Goal: Information Seeking & Learning: Check status

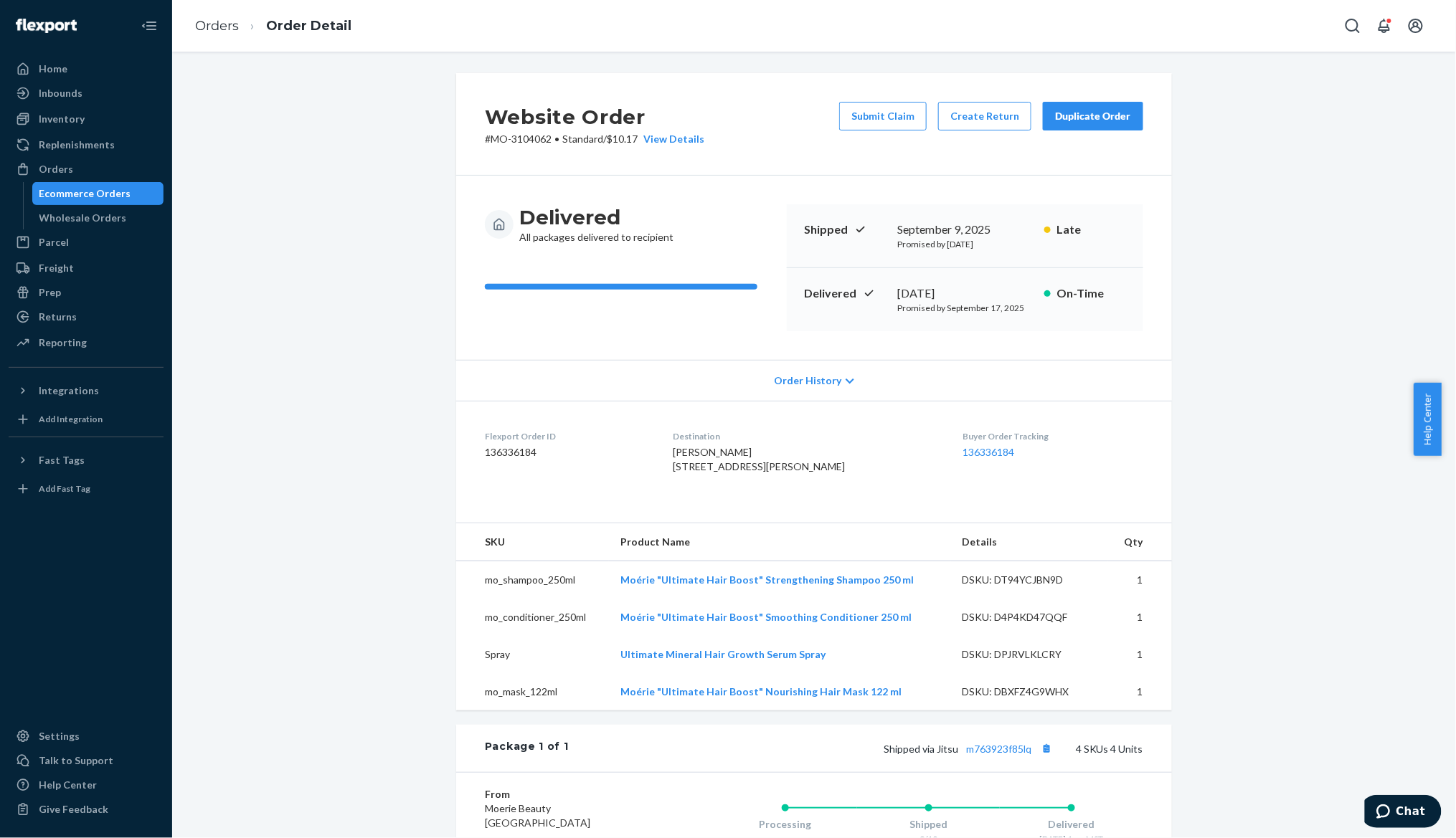
click at [73, 190] on div "Ecommerce Orders" at bounding box center [85, 194] width 92 height 15
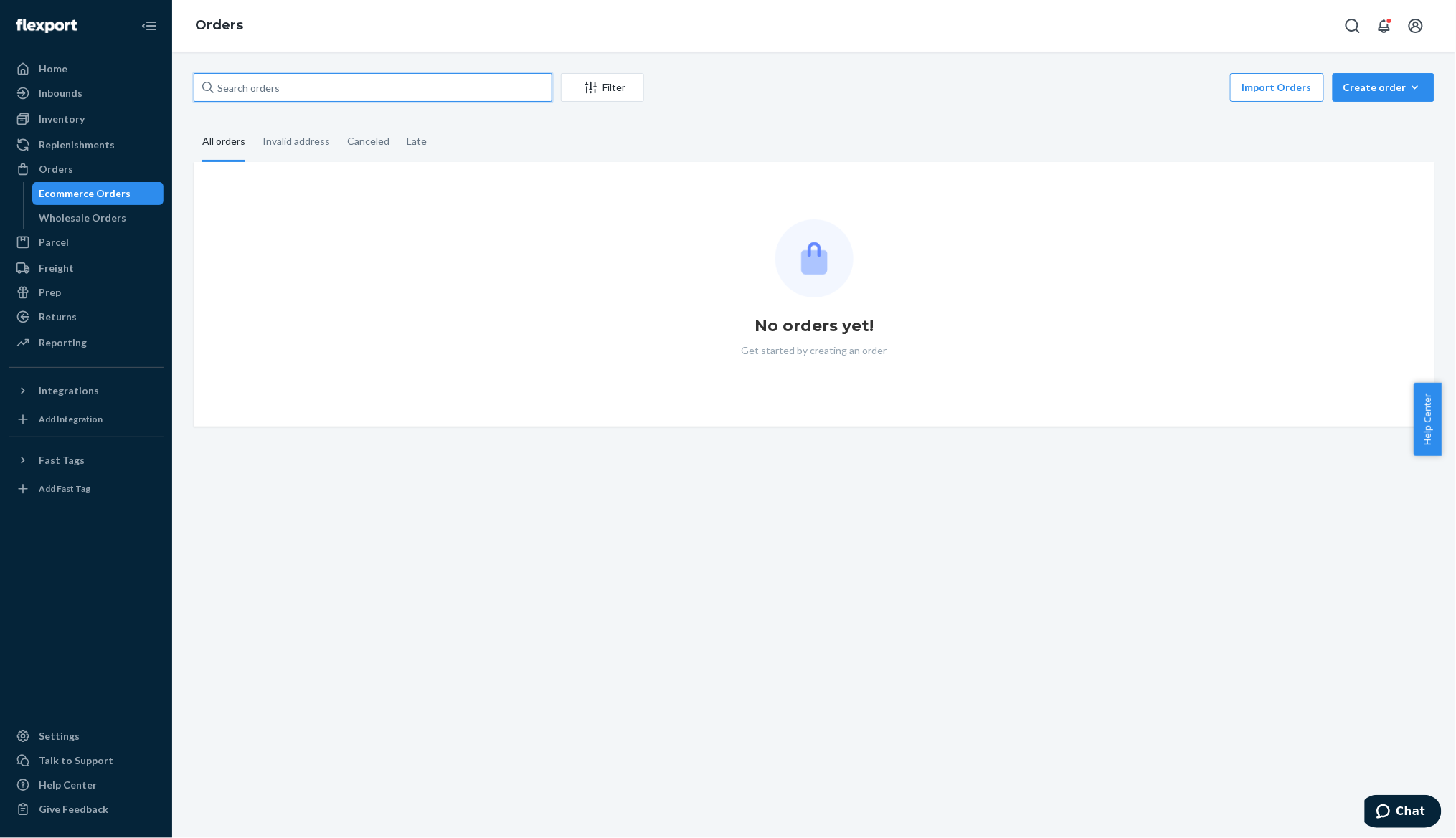
click at [249, 84] on input "text" at bounding box center [373, 87] width 359 height 28
paste input "[PERSON_NAME]"
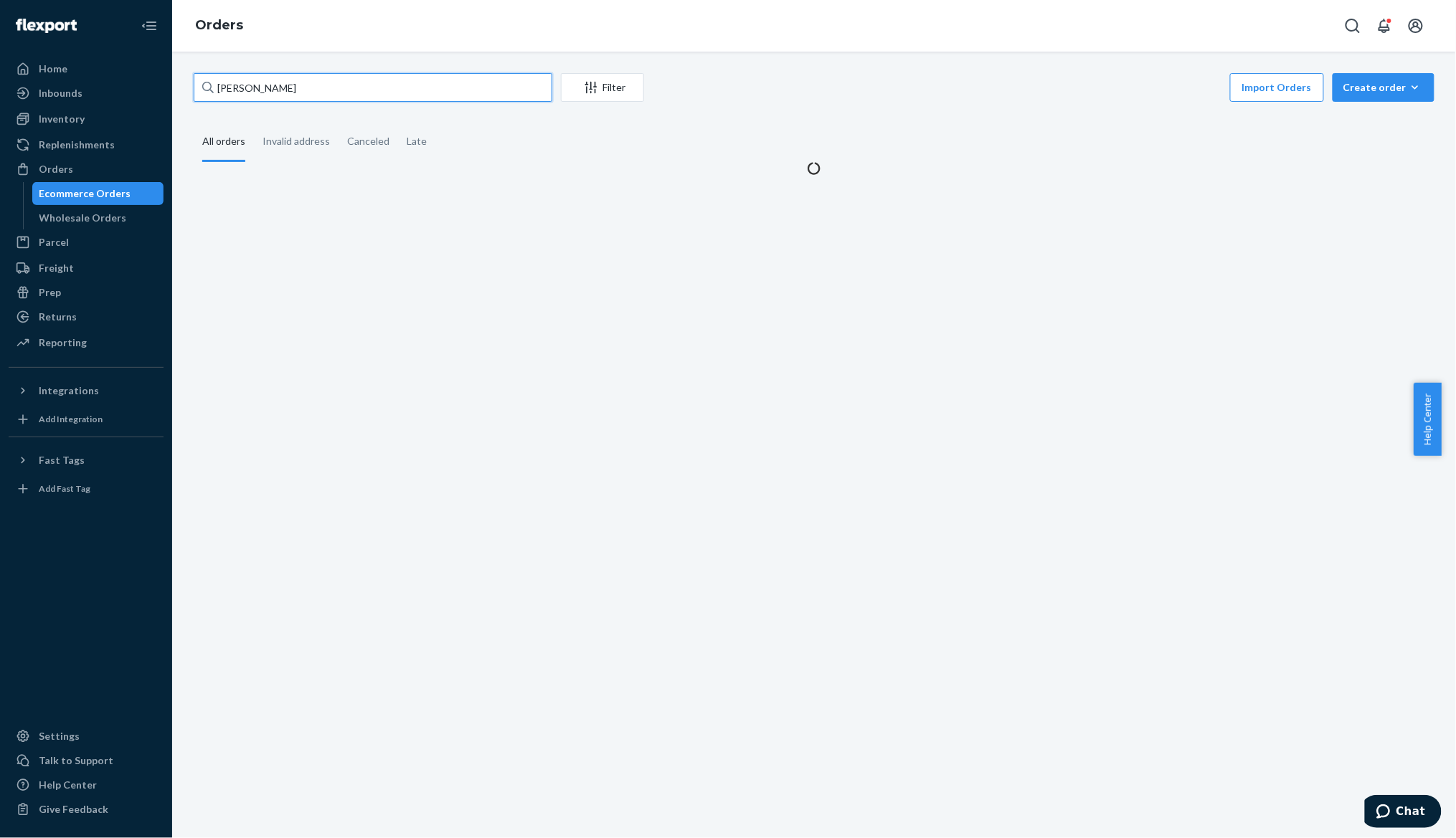
click at [237, 92] on input "[PERSON_NAME]" at bounding box center [373, 87] width 359 height 28
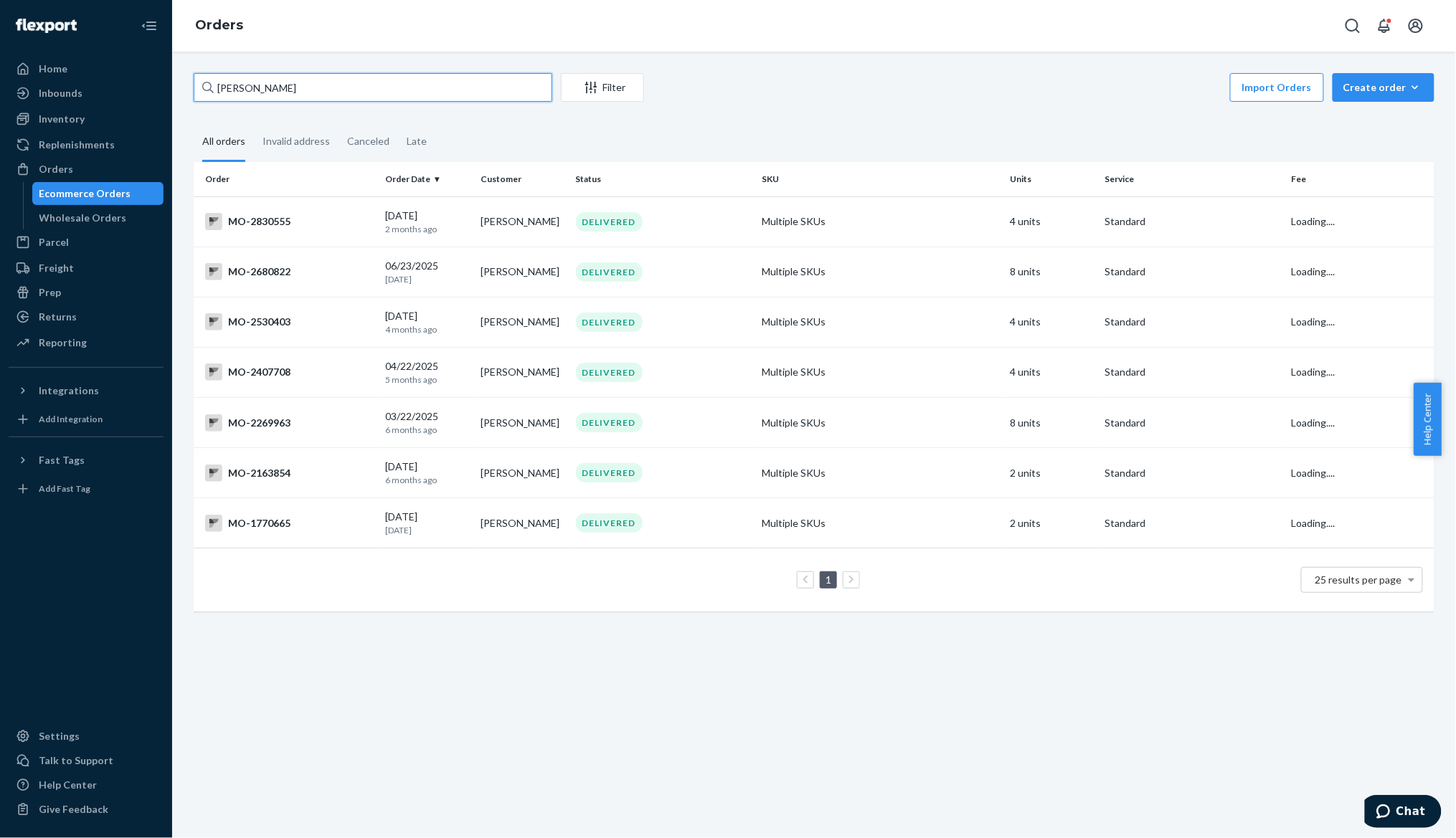
click at [237, 92] on input "[PERSON_NAME]" at bounding box center [373, 87] width 359 height 28
click at [228, 92] on input "[PERSON_NAME]" at bounding box center [373, 87] width 359 height 28
type input "[PERSON_NAME]"
click at [114, 308] on div "Returns" at bounding box center [85, 316] width 152 height 20
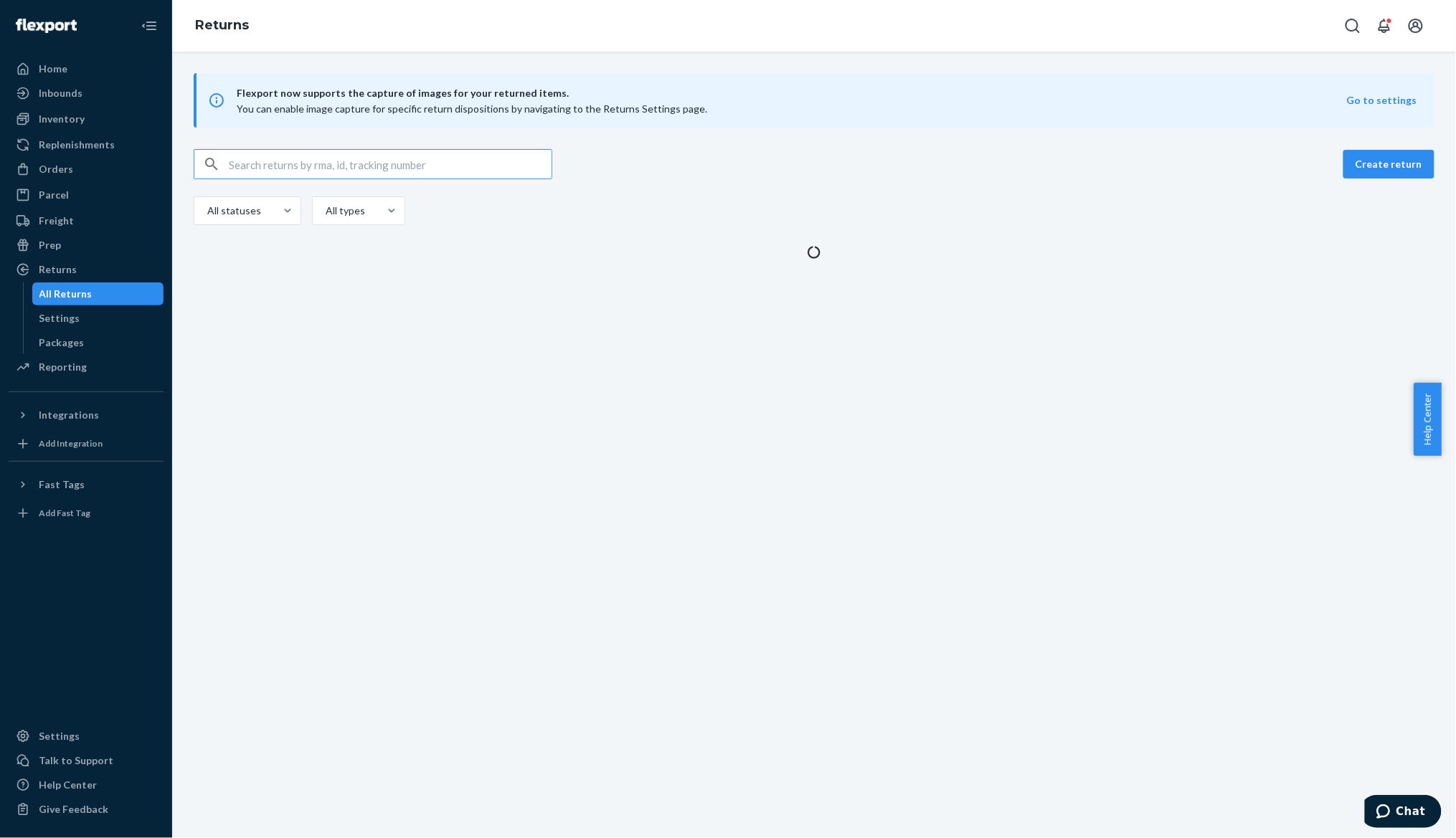
click at [256, 168] on input "text" at bounding box center [390, 164] width 323 height 28
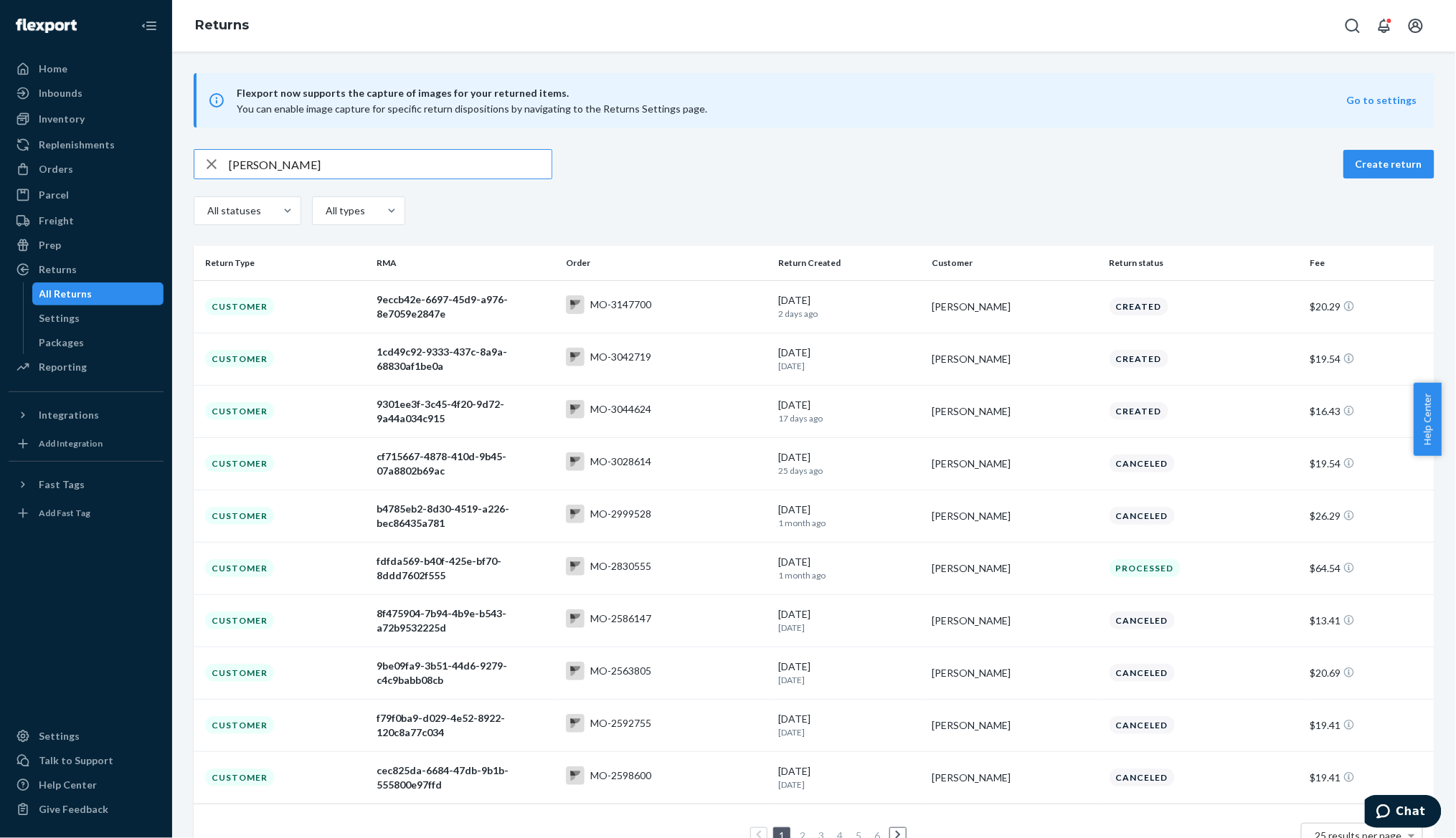
click at [248, 165] on input "[PERSON_NAME]" at bounding box center [390, 164] width 323 height 28
type input "[PERSON_NAME]"
click at [1019, 132] on div "Flexport now supports the capture of images for your returned items. You can en…" at bounding box center [814, 470] width 1284 height 794
click at [512, 569] on div "fdfda569-b40f-425e-bf70-8ddd7602f555" at bounding box center [465, 568] width 178 height 28
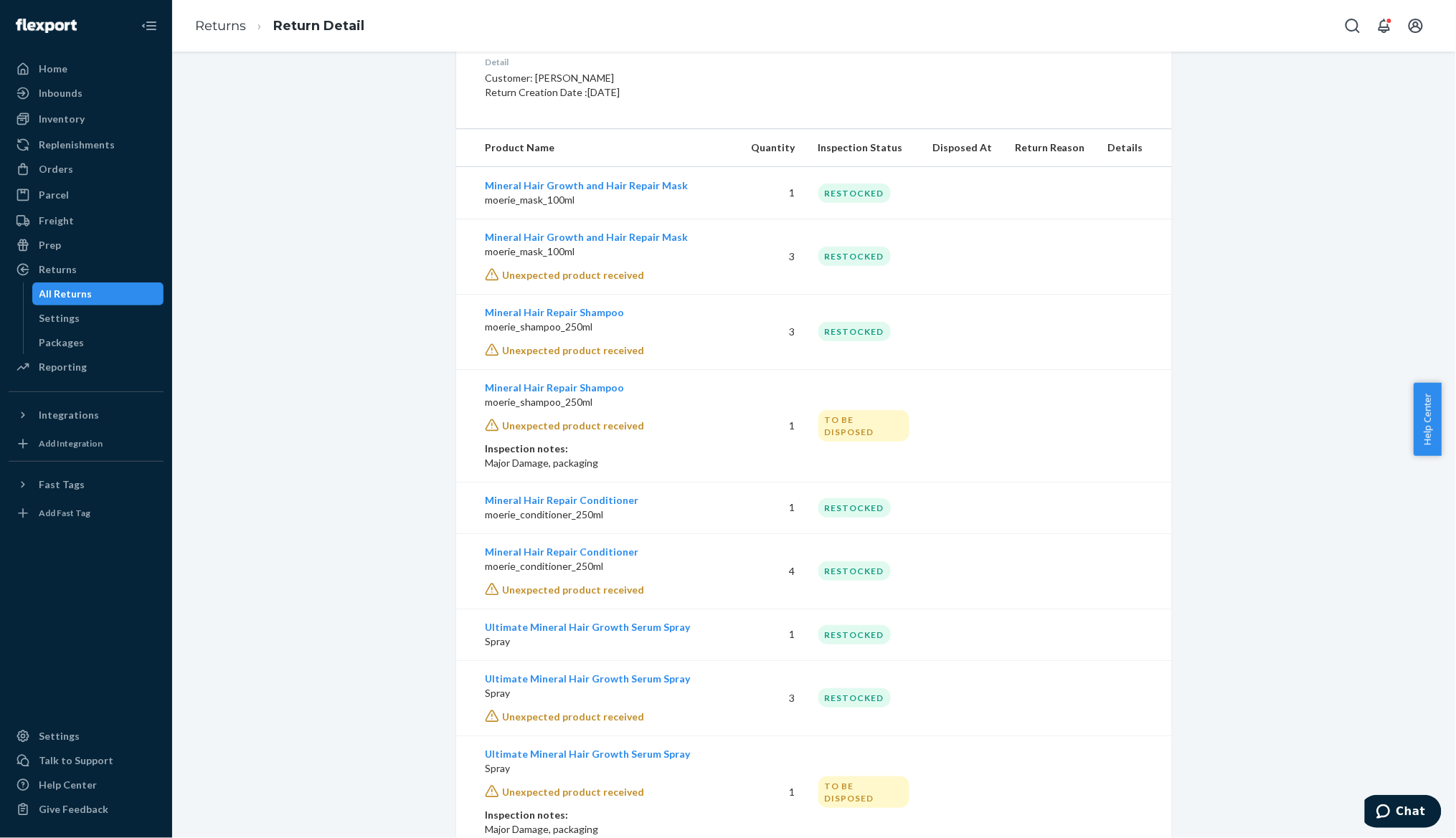
scroll to position [508, 0]
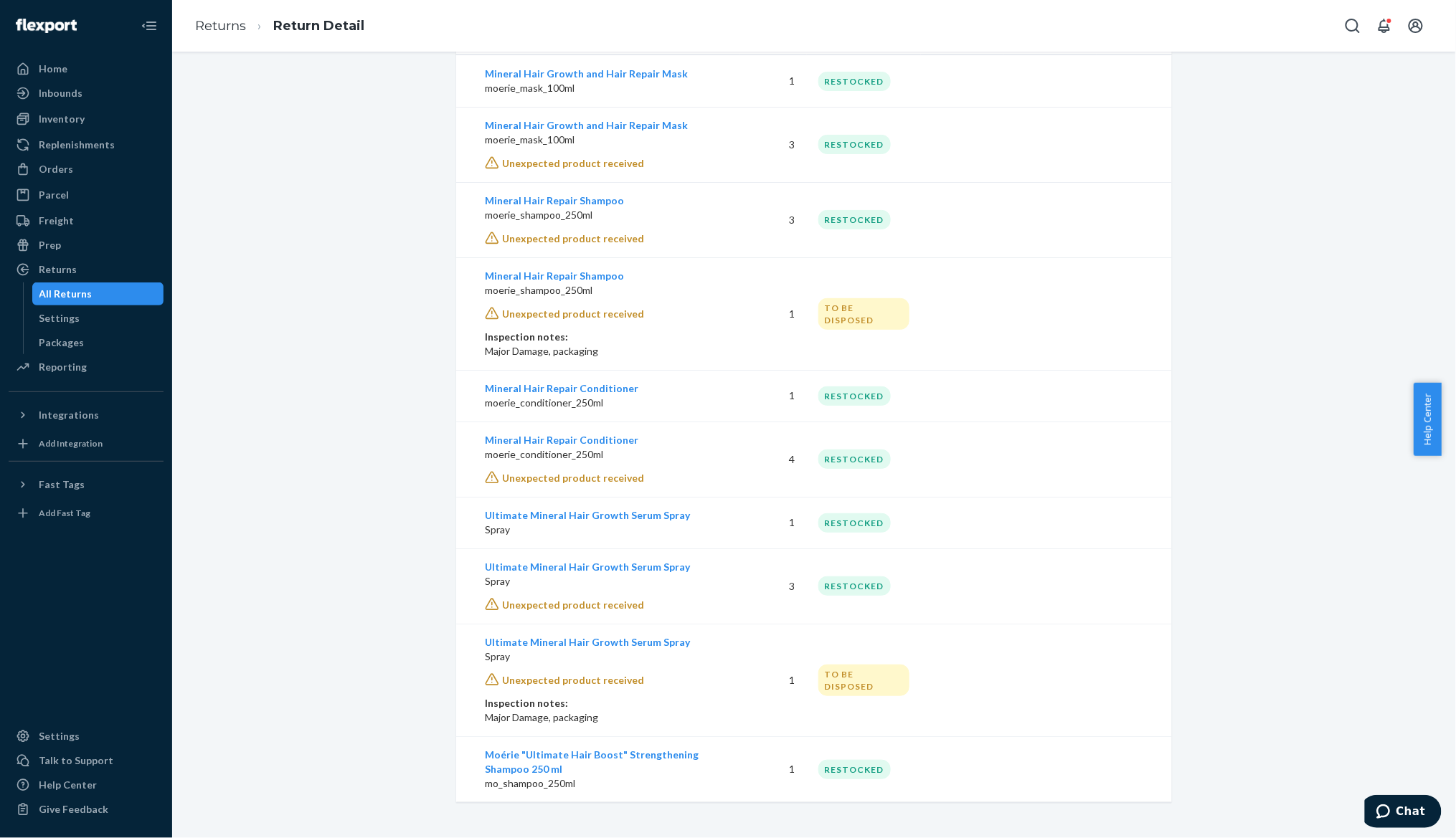
click at [373, 232] on div "Return #fdfda569-b40f-425e-bf70-8ddd7602f555 $64.54 Share return label Processe…" at bounding box center [813, 184] width 1262 height 1235
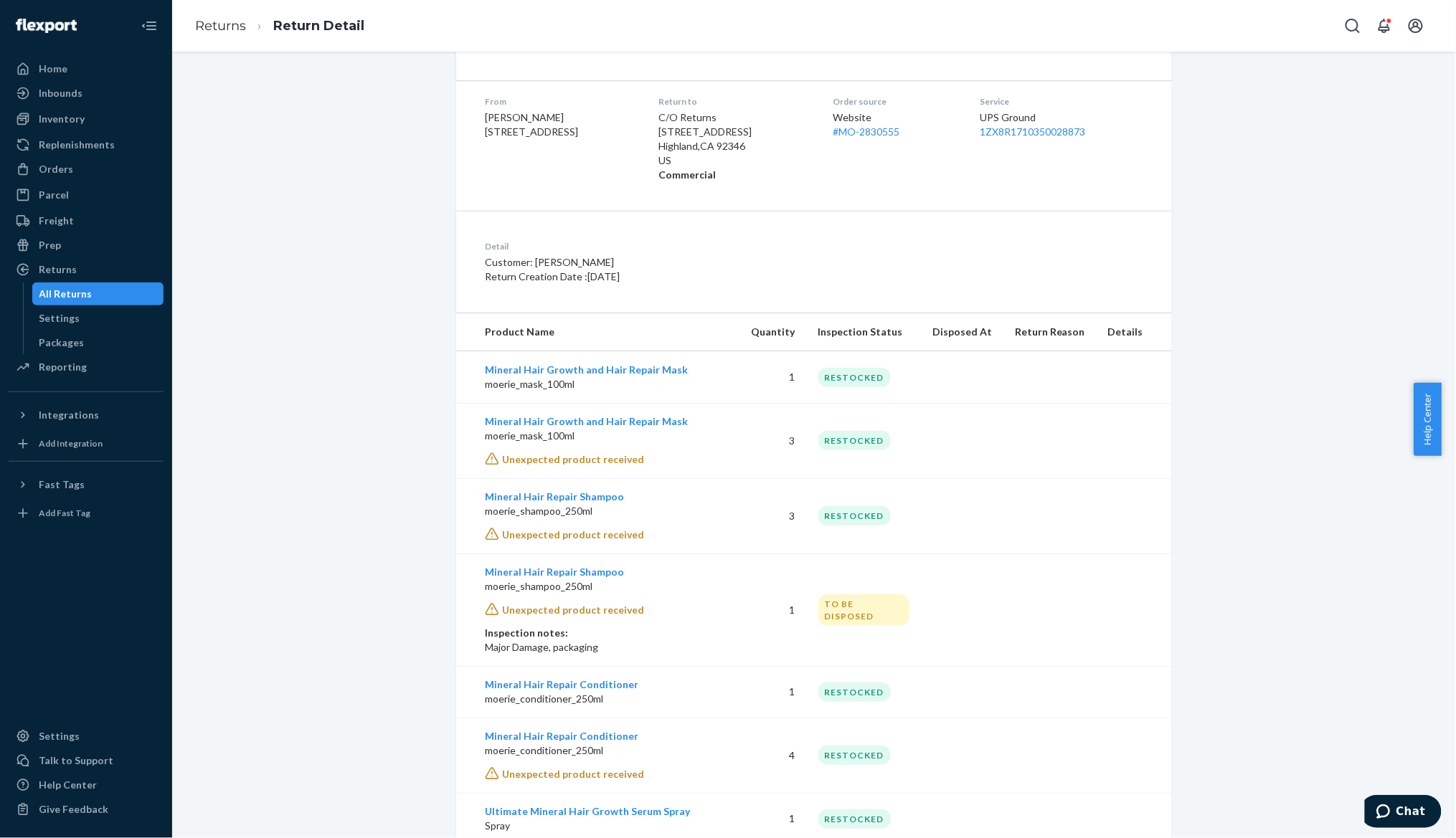
scroll to position [127, 0]
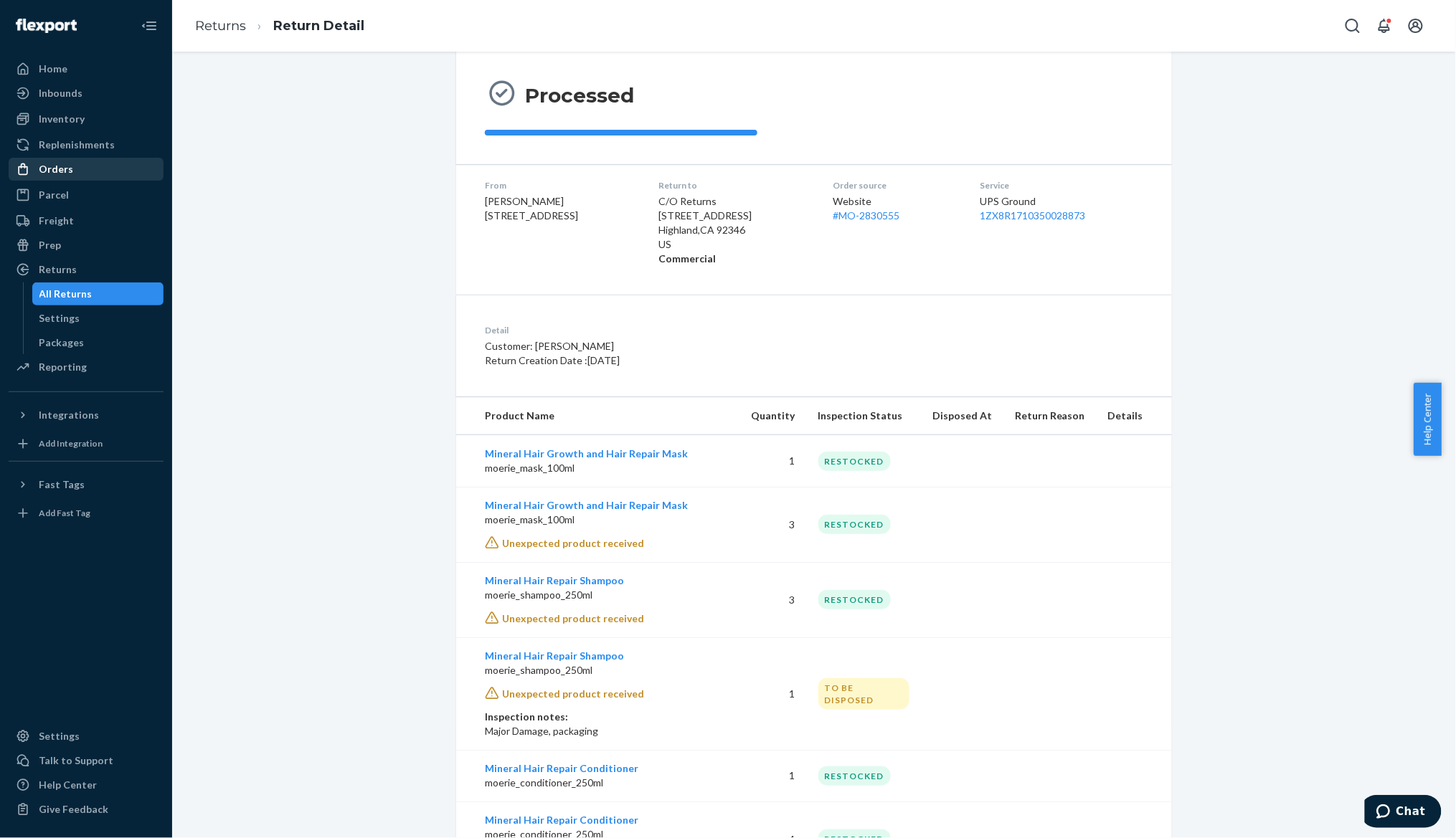
click at [63, 163] on div "Orders" at bounding box center [56, 170] width 34 height 15
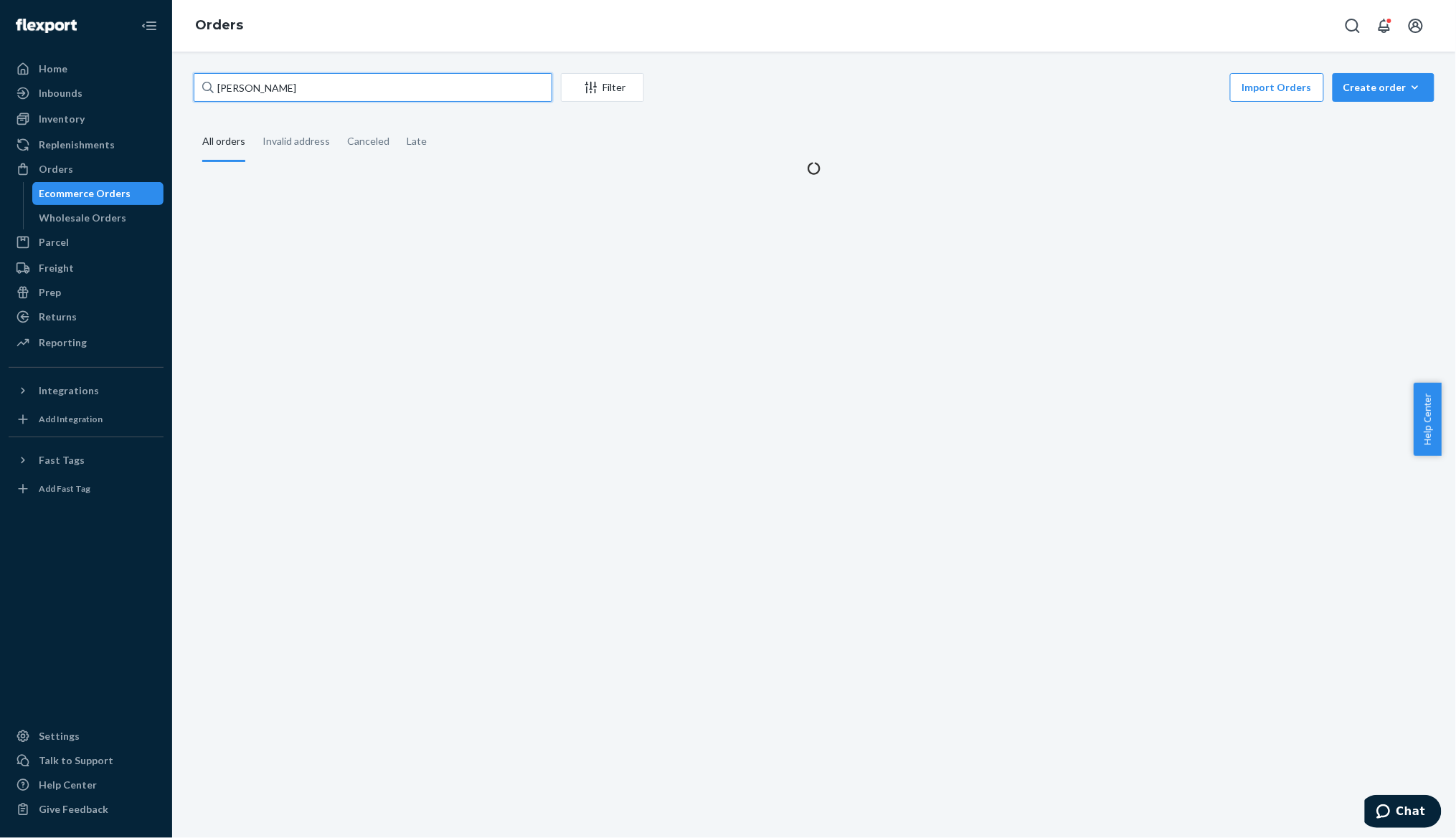
click at [259, 75] on input "[PERSON_NAME]" at bounding box center [373, 87] width 359 height 28
paste input "[PERSON_NAME]"
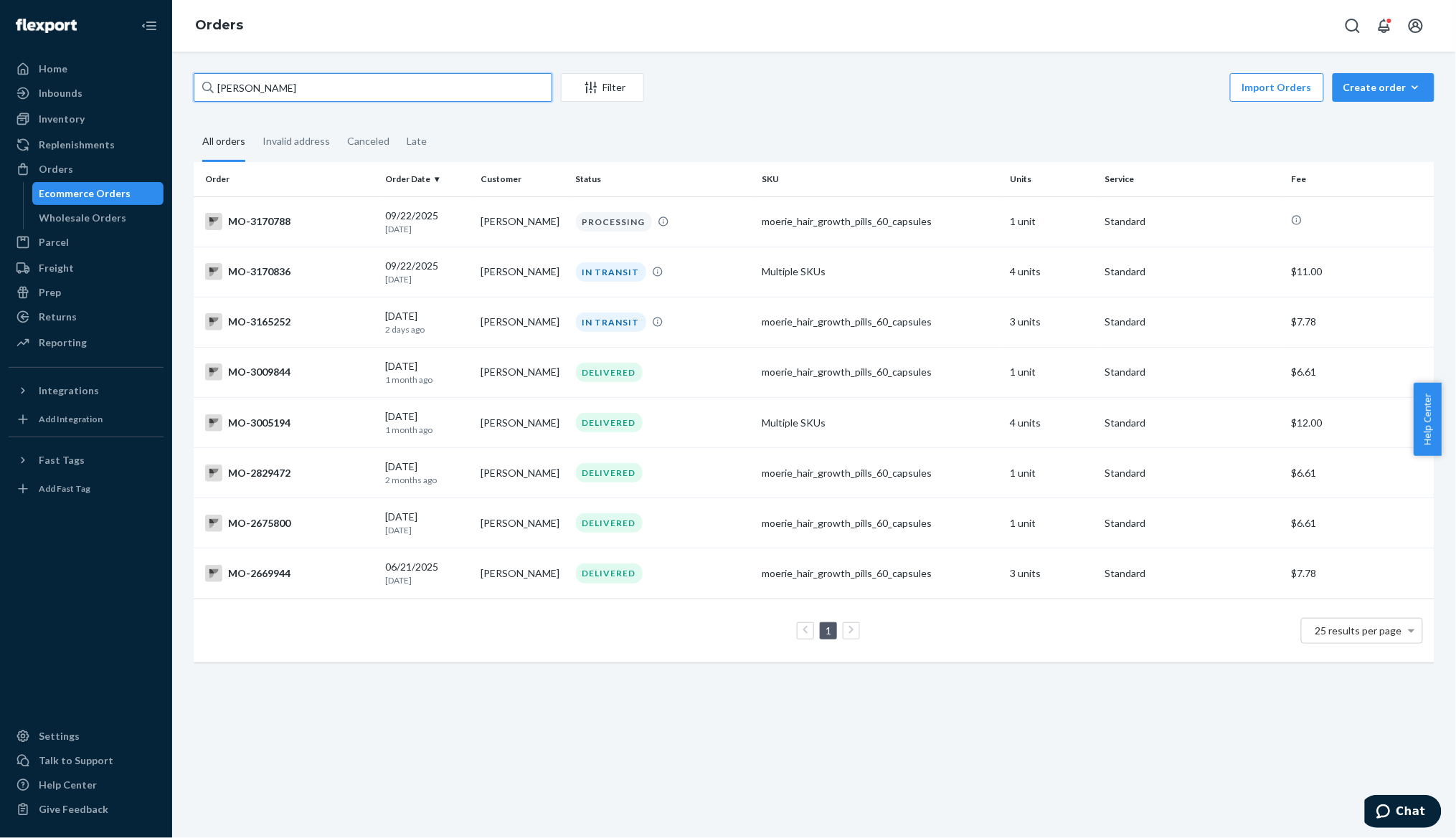
click at [267, 78] on input "[PERSON_NAME]" at bounding box center [373, 87] width 359 height 28
paste input "[URL][DOMAIN_NAME]"
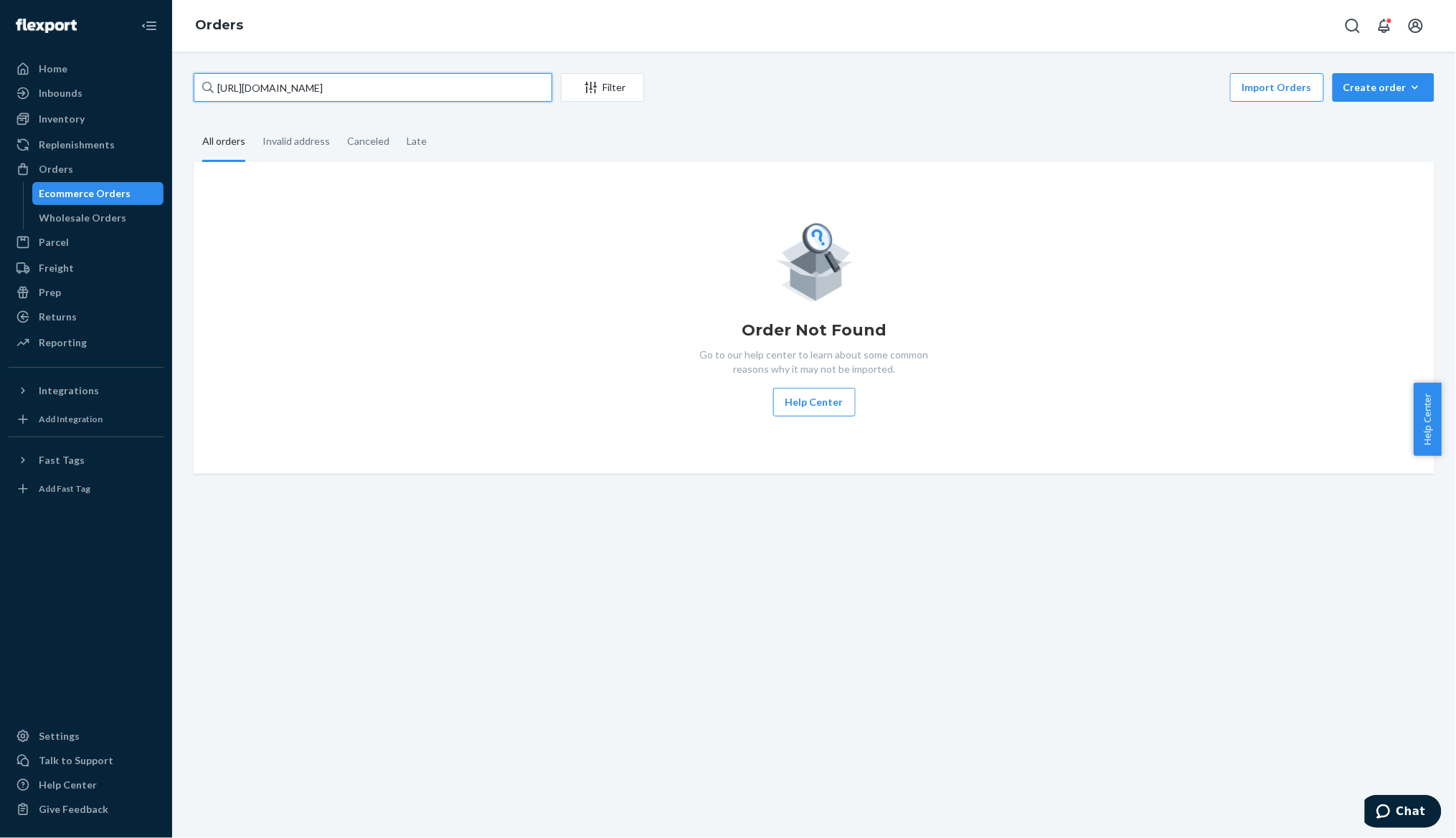
click at [254, 84] on input "[URL][DOMAIN_NAME]" at bounding box center [373, 87] width 359 height 28
click at [256, 84] on input "[URL][DOMAIN_NAME]" at bounding box center [373, 87] width 359 height 28
paste input "text"
click at [119, 192] on div "Ecommerce Orders" at bounding box center [85, 194] width 92 height 15
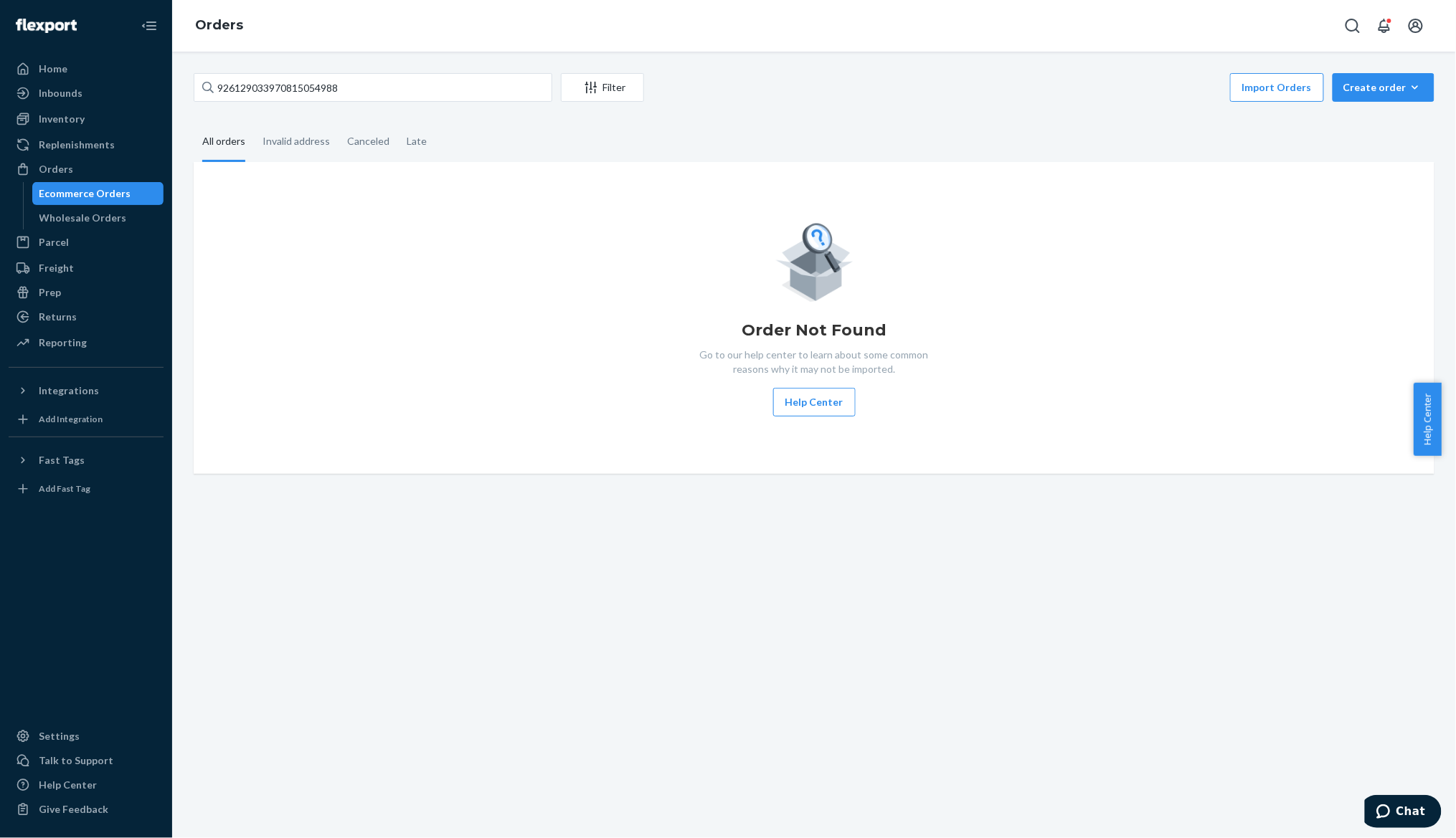
click at [70, 190] on div "Ecommerce Orders" at bounding box center [85, 194] width 92 height 15
click at [273, 82] on input "926129033970815054988" at bounding box center [373, 87] width 359 height 28
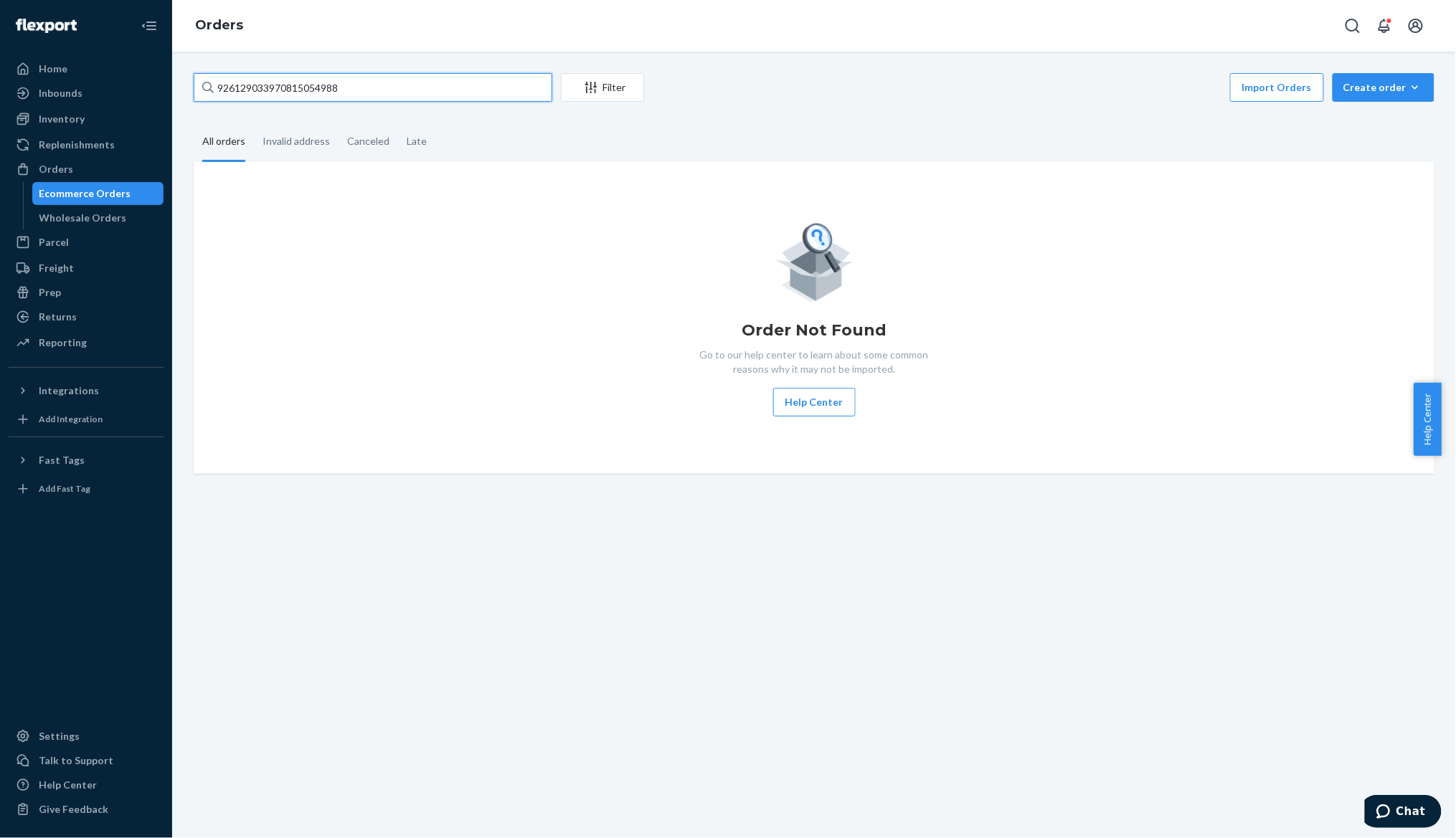
paste input "[PERSON_NAME]"
type input "[PERSON_NAME]"
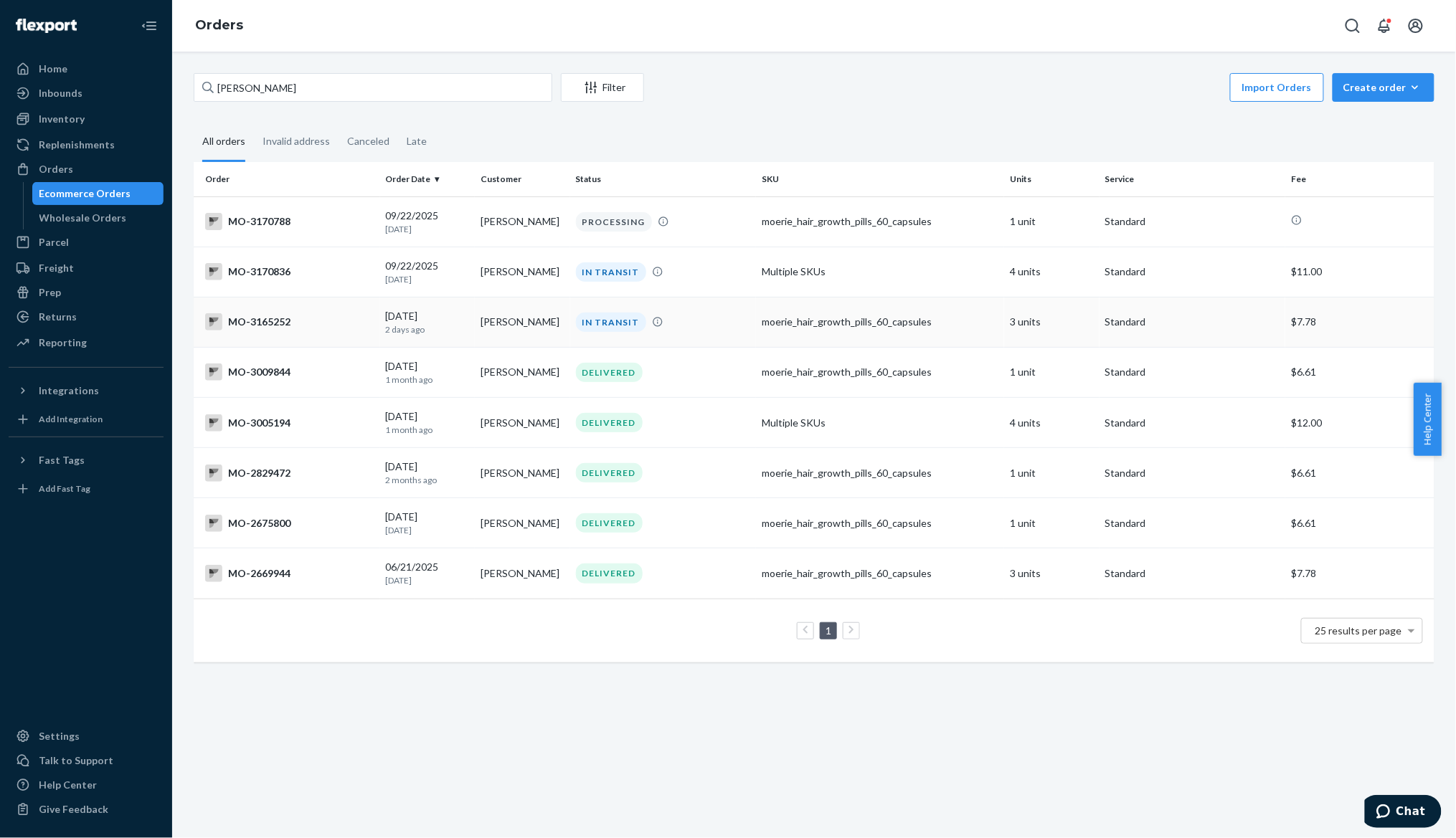
click at [302, 319] on div "MO-3165252" at bounding box center [290, 321] width 170 height 17
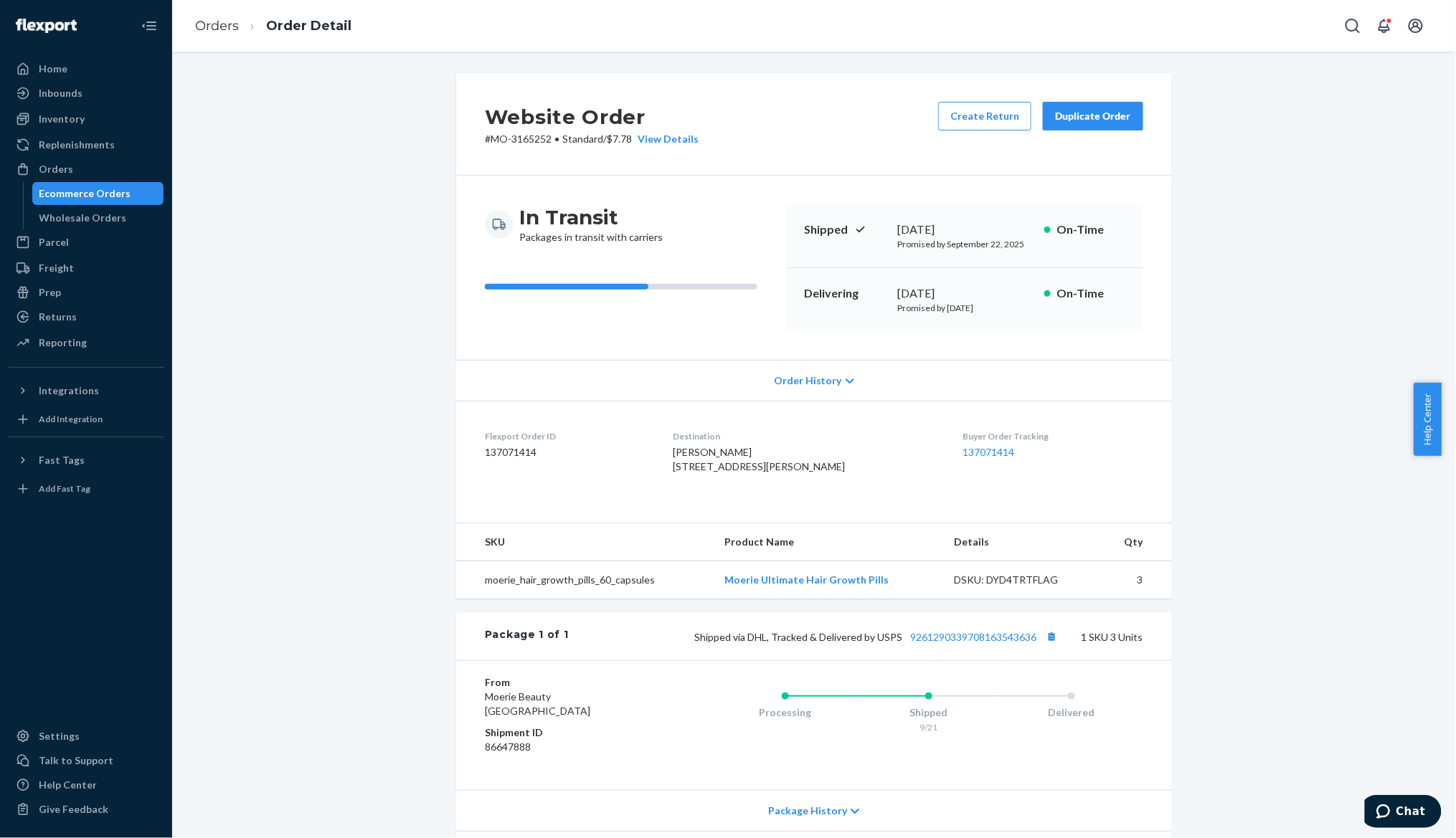
click at [333, 457] on div "Website Order # MO-3165252 • Standard / $7.78 View Details Create Return Duplic…" at bounding box center [813, 512] width 1262 height 878
click at [348, 471] on div "Website Order # MO-3165252 • Standard / $7.78 View Details Create Return Duplic…" at bounding box center [813, 512] width 1262 height 878
click at [432, 452] on div "Website Order # MO-3165252 • Standard / $7.78 View Details Create Return Duplic…" at bounding box center [813, 512] width 1262 height 878
click at [523, 132] on p "# MO-3165252 • Standard / $7.78 View Details" at bounding box center [591, 140] width 213 height 15
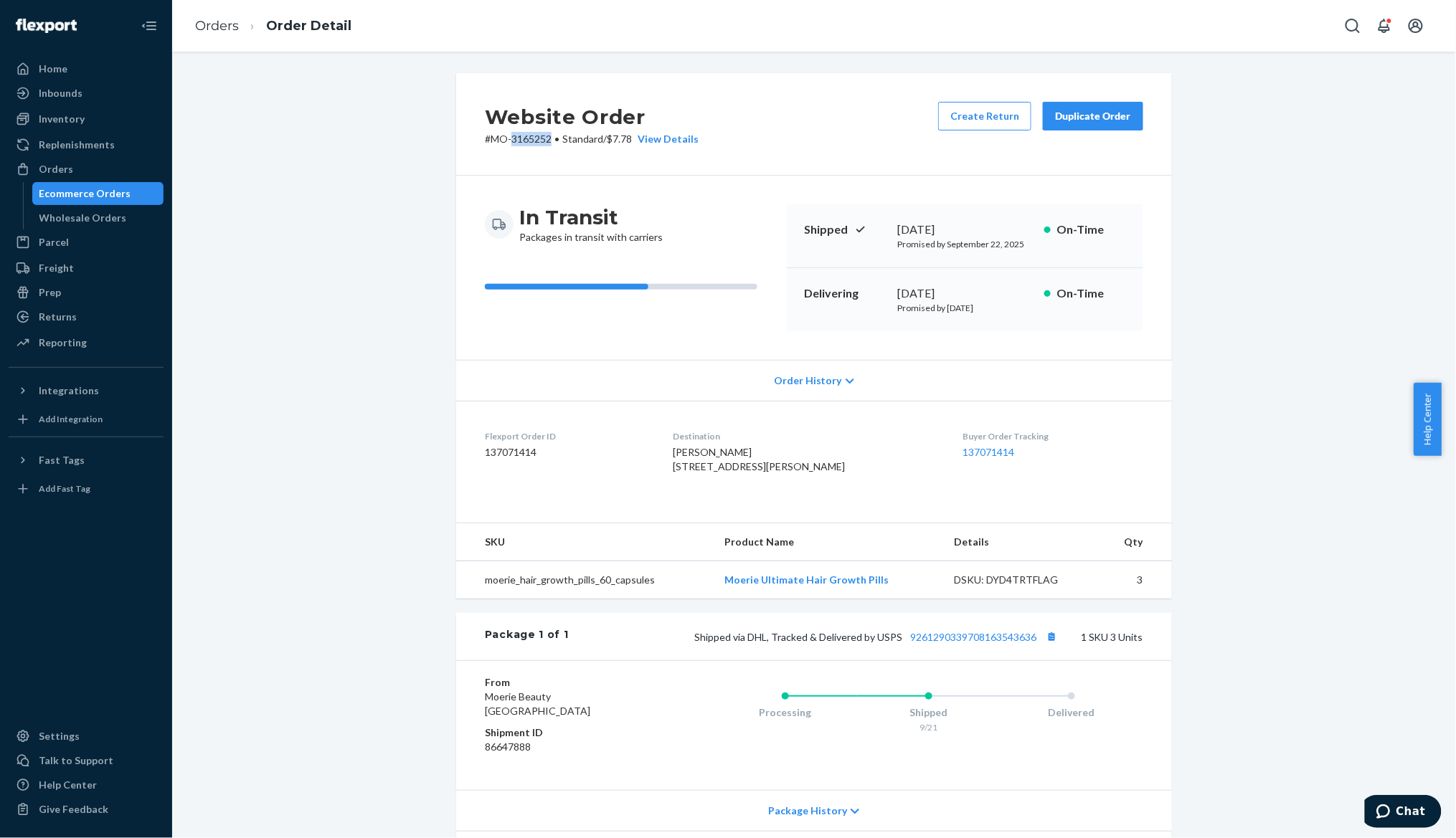
copy p "3165252"
